Goal: Transaction & Acquisition: Subscribe to service/newsletter

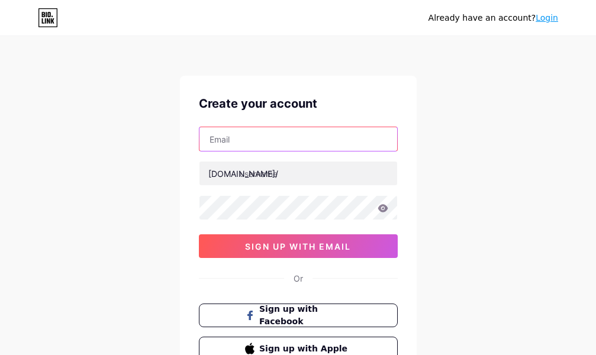
click at [282, 141] on input "text" at bounding box center [298, 139] width 198 height 24
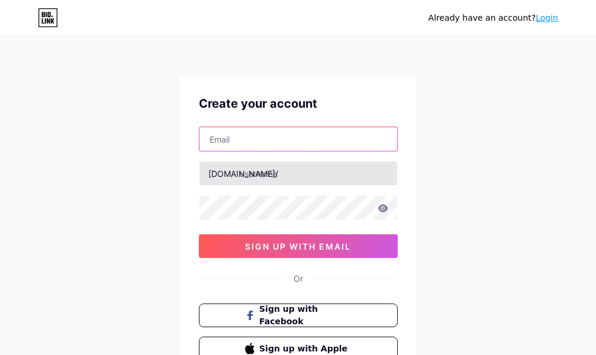
paste input "[EMAIL_ADDRESS][DOMAIN_NAME]"
type input "[EMAIL_ADDRESS][DOMAIN_NAME]"
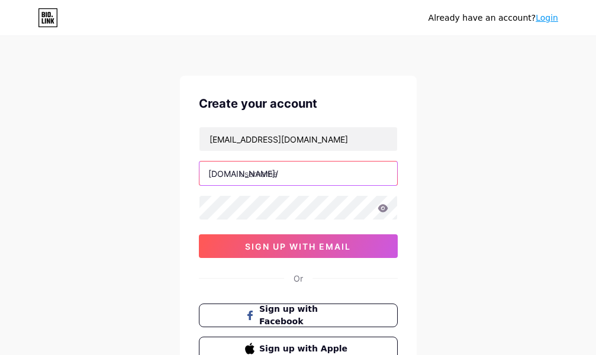
click at [256, 177] on input "text" at bounding box center [298, 173] width 198 height 24
paste input "physiomaharastr"
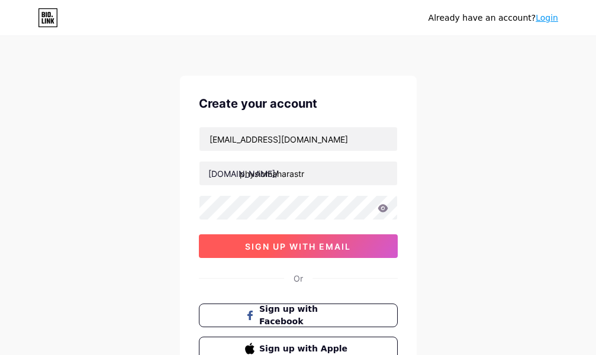
click at [317, 248] on span "sign up with email" at bounding box center [298, 246] width 106 height 10
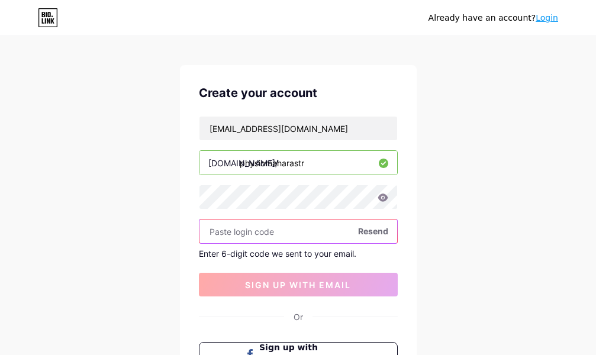
scroll to position [50, 0]
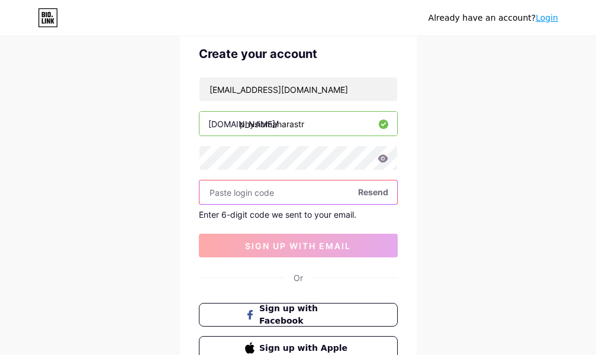
click at [276, 196] on input "text" at bounding box center [298, 192] width 198 height 24
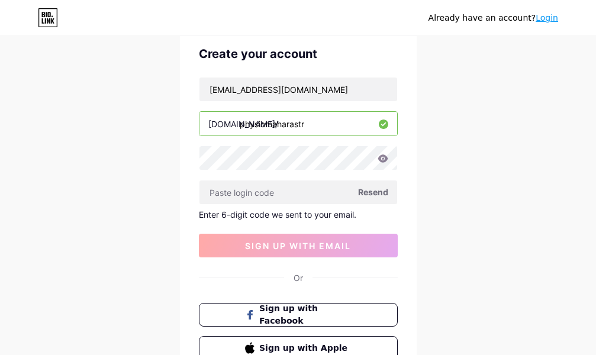
click at [318, 128] on input "physiomaharastr" at bounding box center [298, 124] width 198 height 24
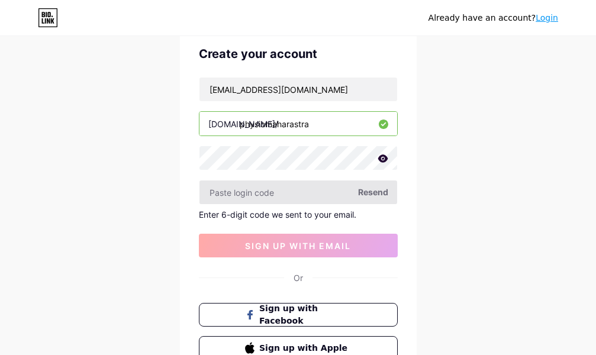
type input "physiomaharastra"
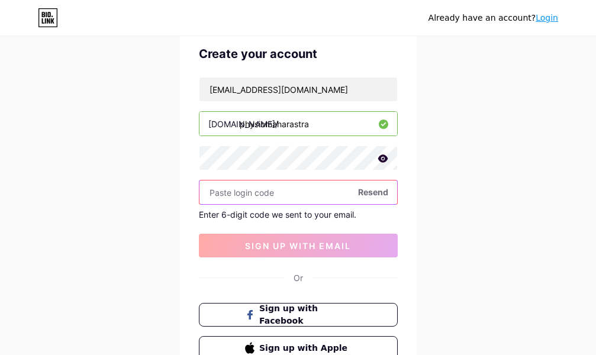
click at [276, 195] on input "text" at bounding box center [298, 192] width 198 height 24
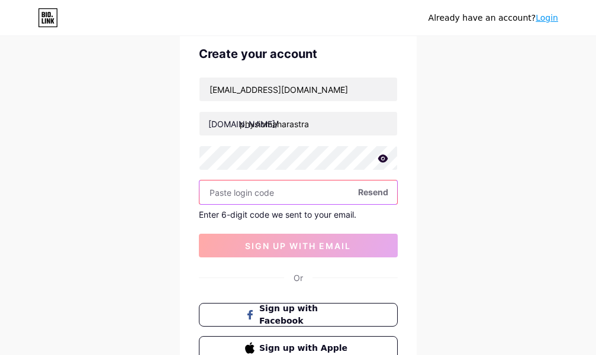
click at [310, 199] on input "text" at bounding box center [298, 192] width 198 height 24
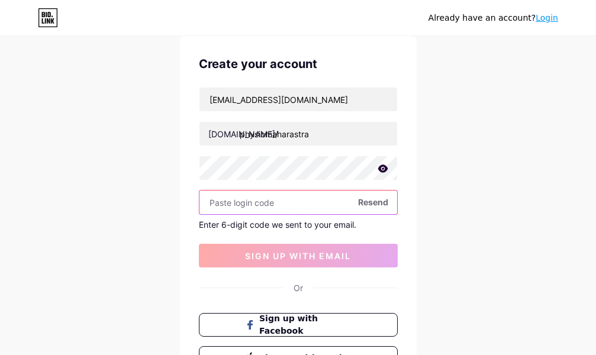
scroll to position [25, 0]
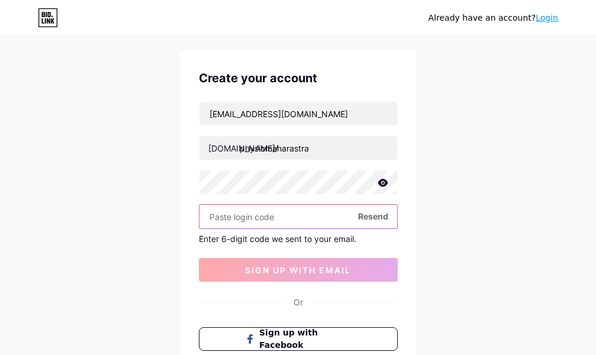
click at [280, 219] on input "text" at bounding box center [298, 217] width 198 height 24
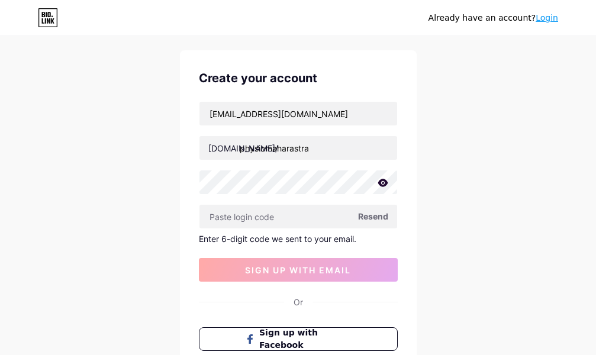
click at [370, 215] on span "Resend" at bounding box center [373, 216] width 30 height 12
